Goal: Download file/media

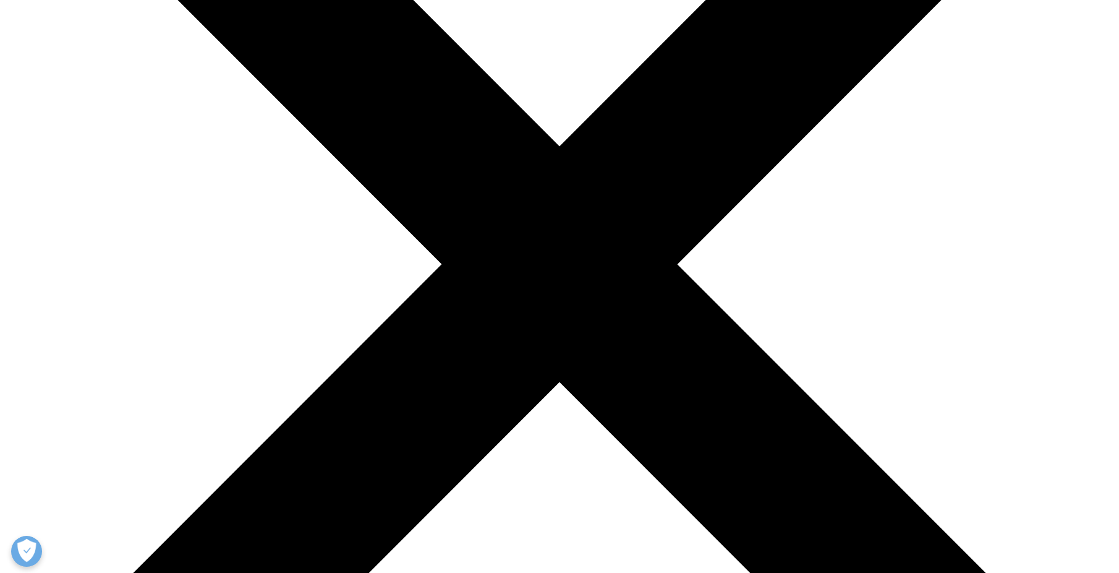
scroll to position [309, 0]
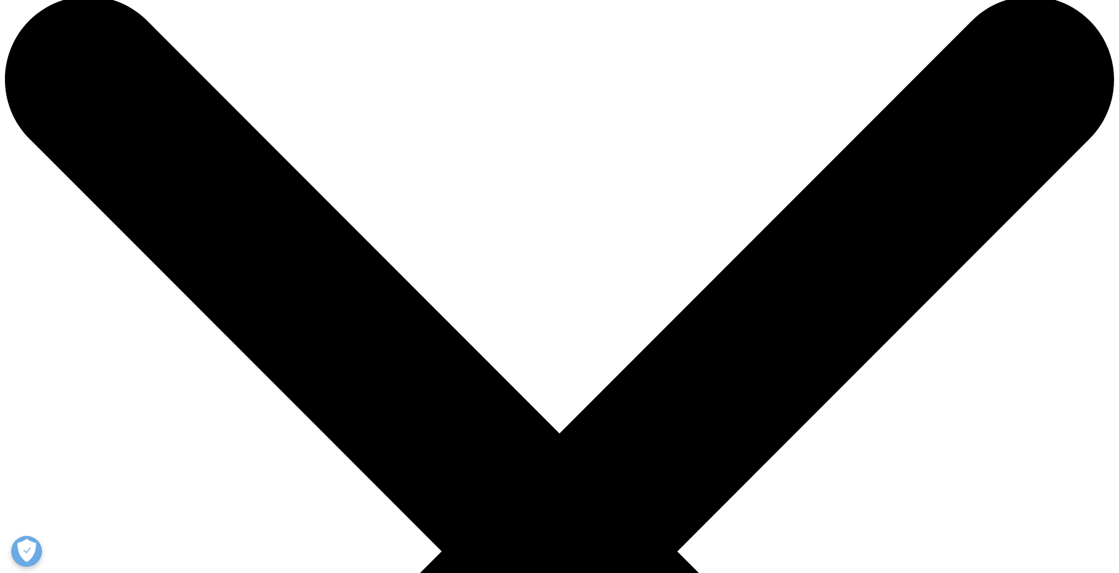
scroll to position [0, 0]
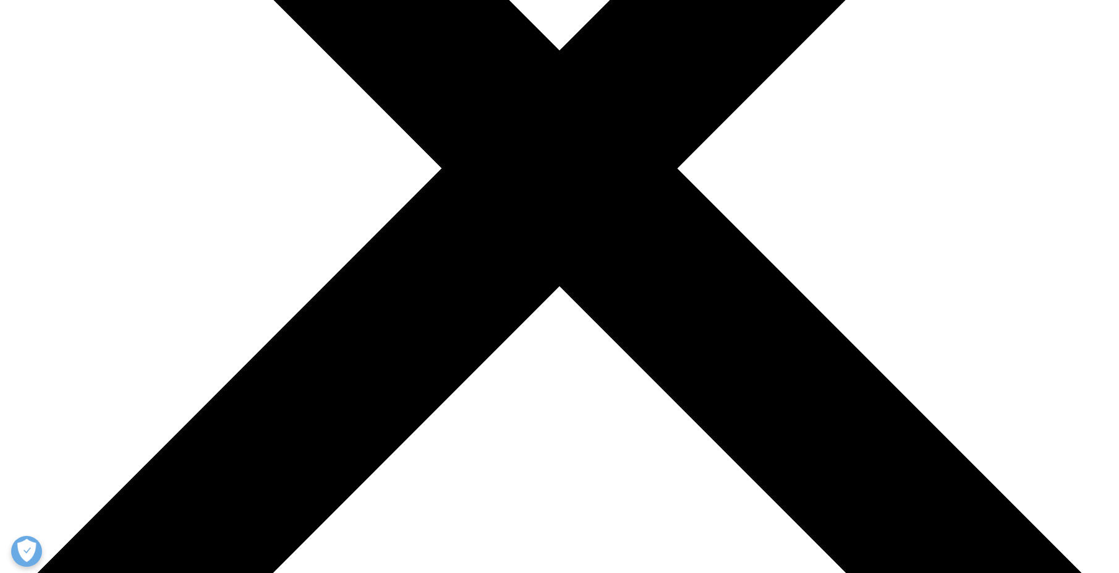
scroll to position [556, 0]
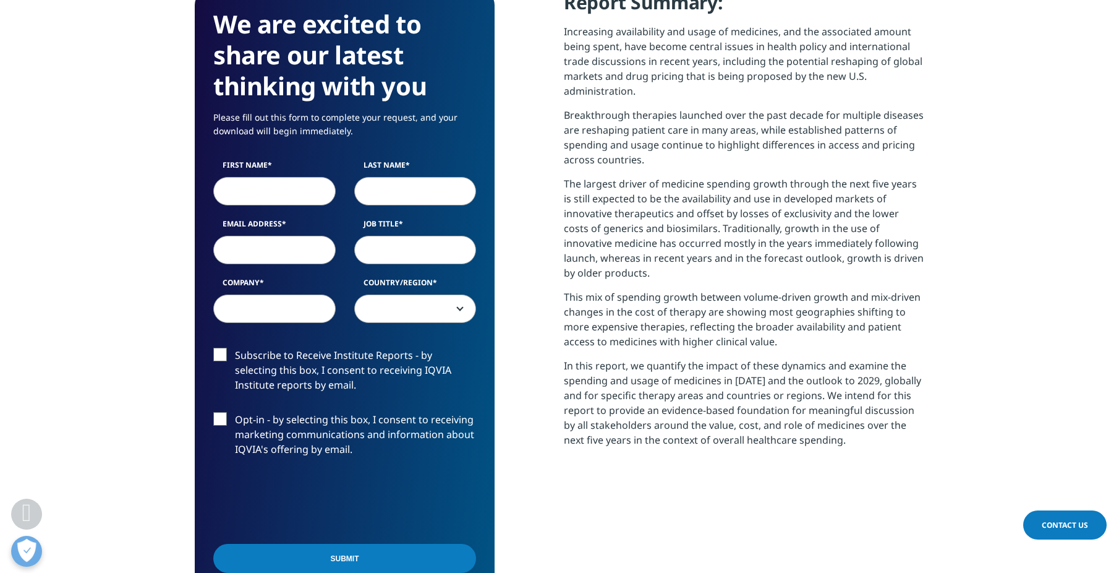
click at [245, 184] on input "First Name" at bounding box center [274, 191] width 122 height 28
type input "Stephen"
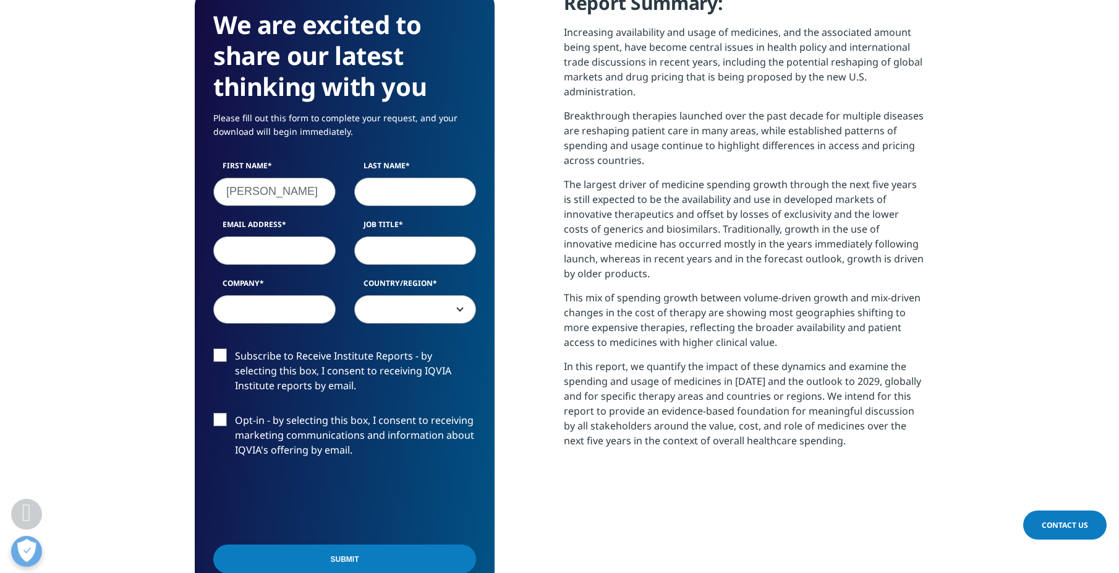
type input "Percoco"
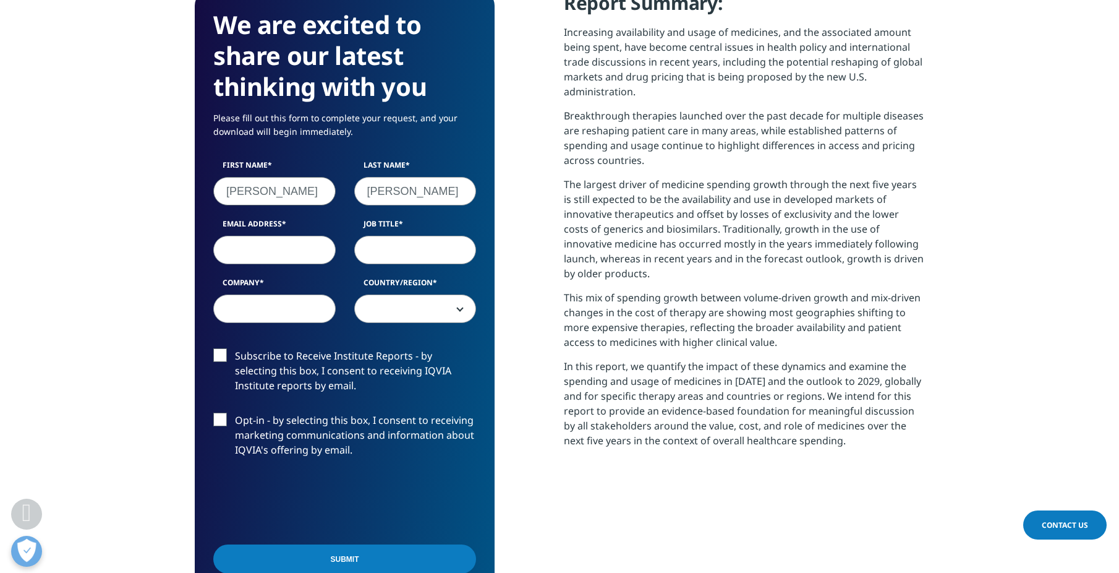
type input "news@larkresearch.com"
type input "Analyst"
type input "Lark Research"
select select "[GEOGRAPHIC_DATA]"
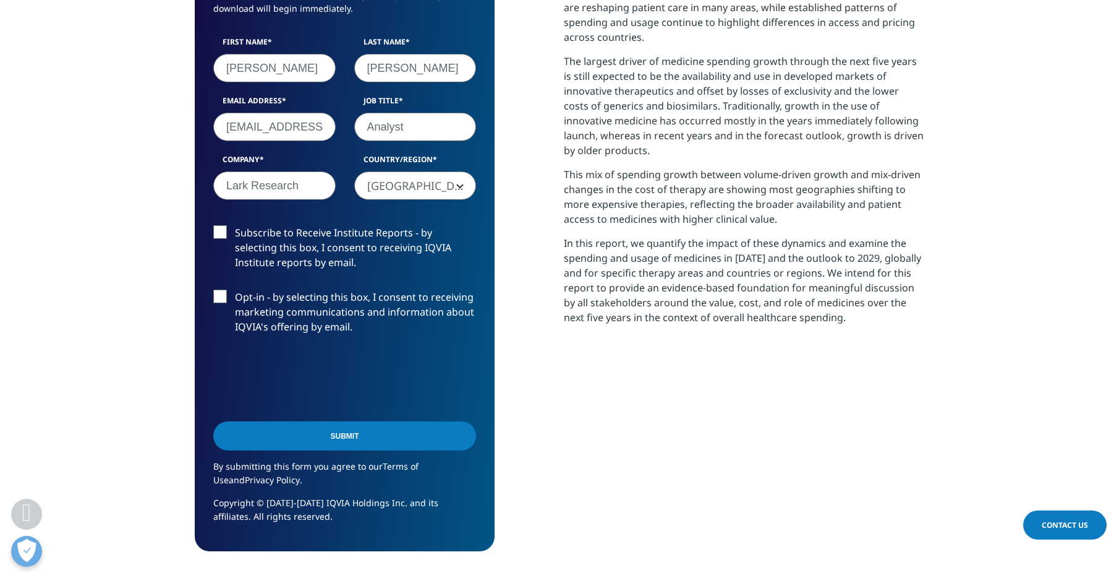
scroll to position [680, 0]
click at [352, 441] on input "Submit" at bounding box center [344, 434] width 263 height 29
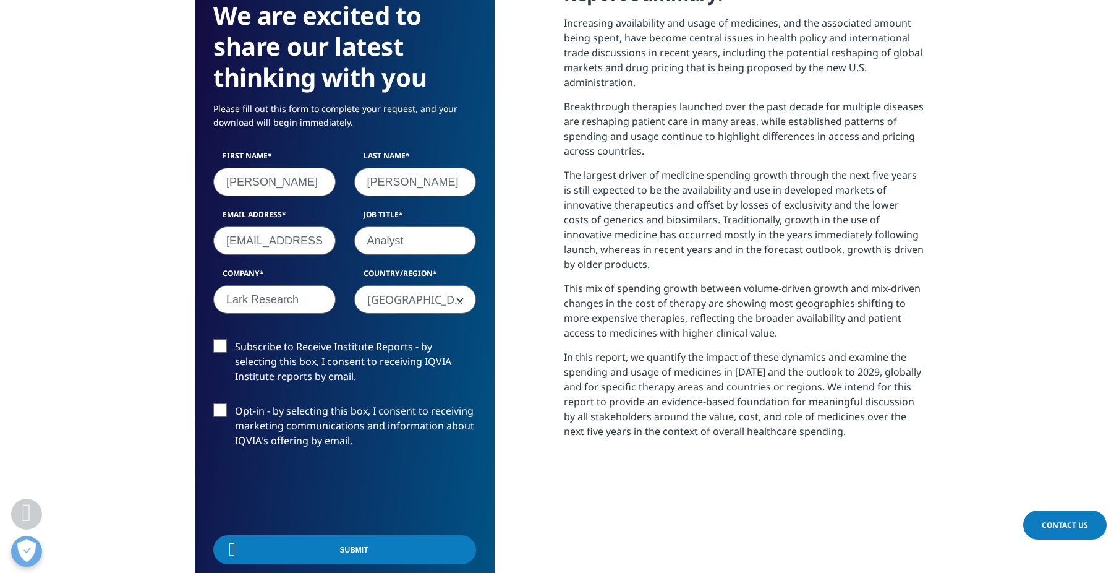
scroll to position [497, 730]
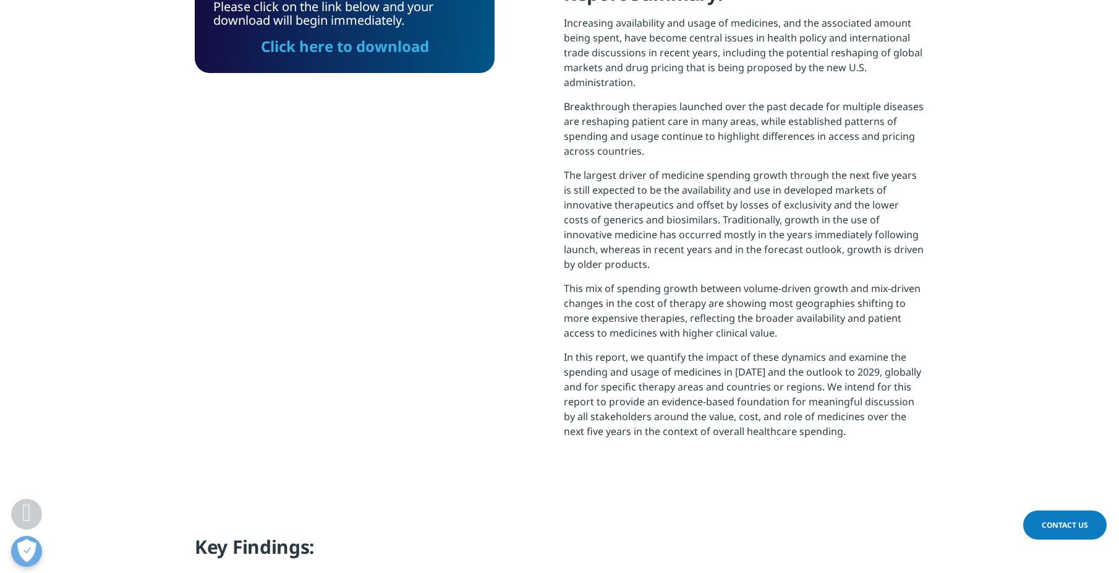
click at [390, 45] on link "Click here to download" at bounding box center [345, 46] width 168 height 20
